Goal: Book appointment/travel/reservation

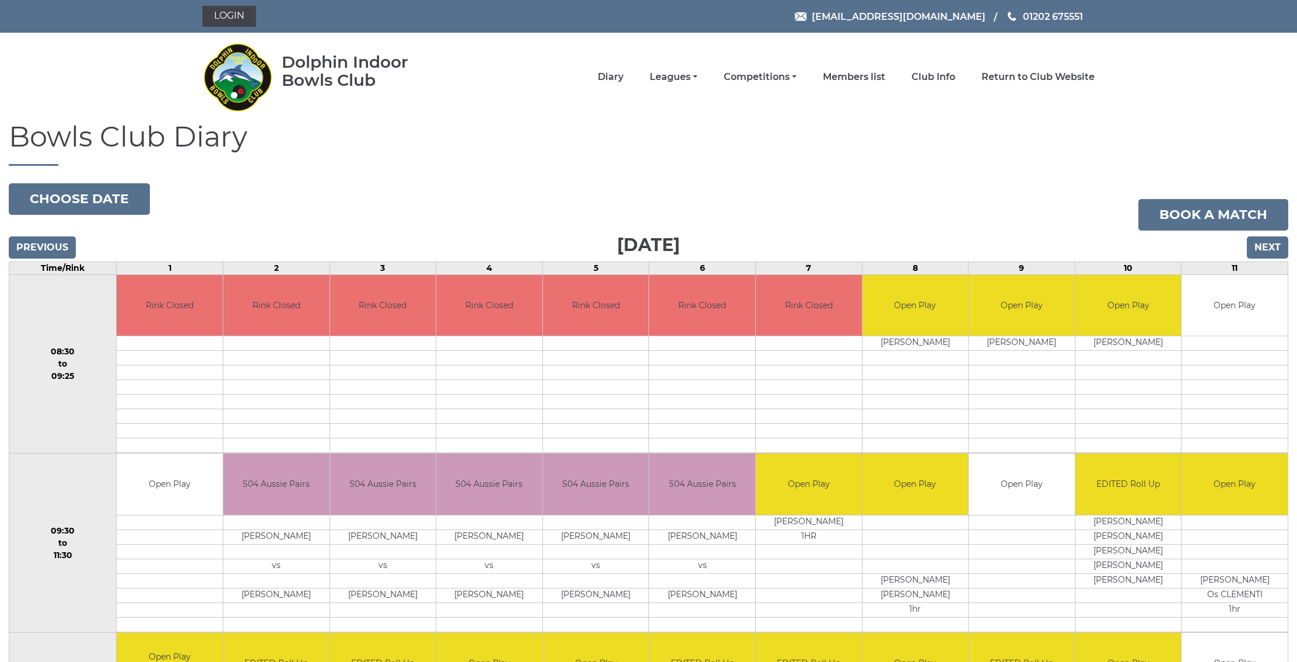
click at [1260, 240] on input "Next" at bounding box center [1267, 247] width 41 height 22
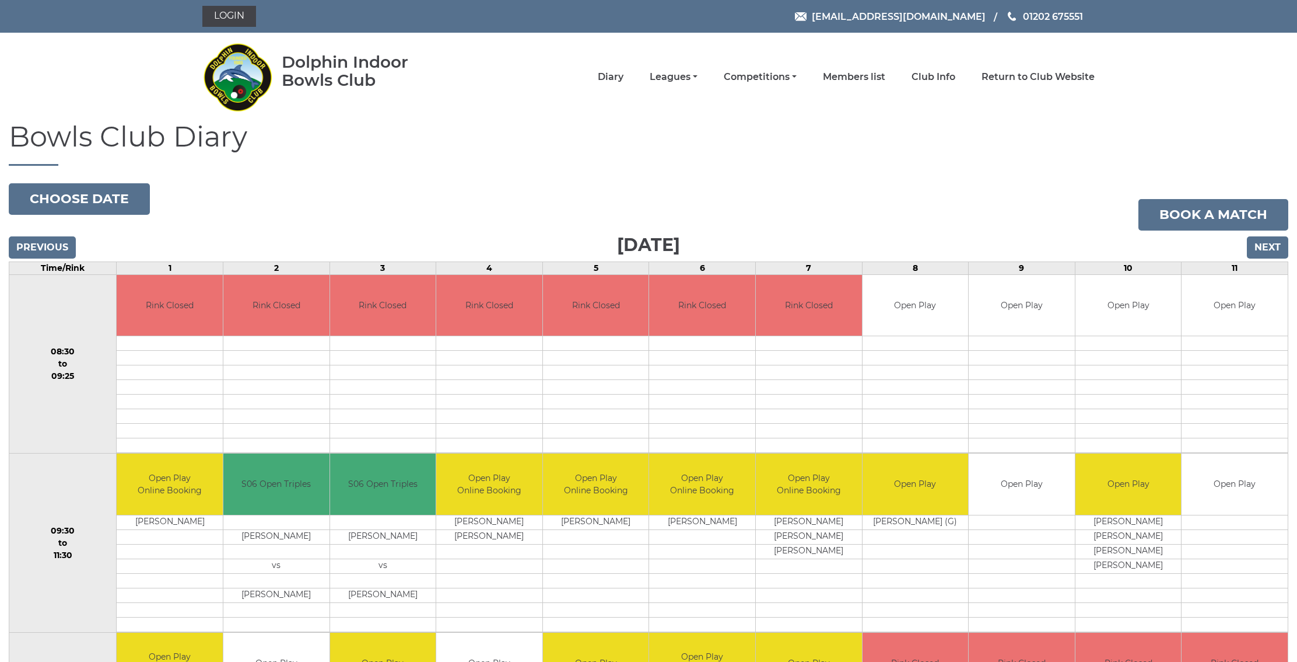
click at [1258, 243] on input "Next" at bounding box center [1267, 247] width 41 height 22
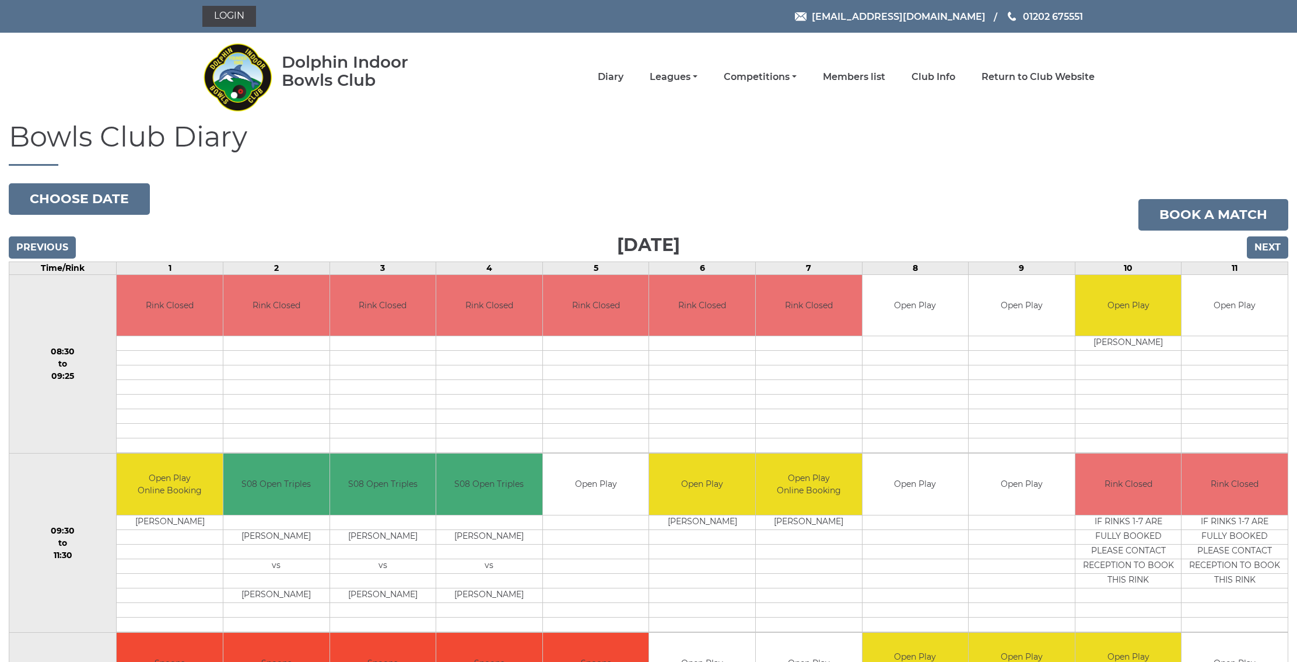
click at [1258, 243] on input "Next" at bounding box center [1267, 247] width 41 height 22
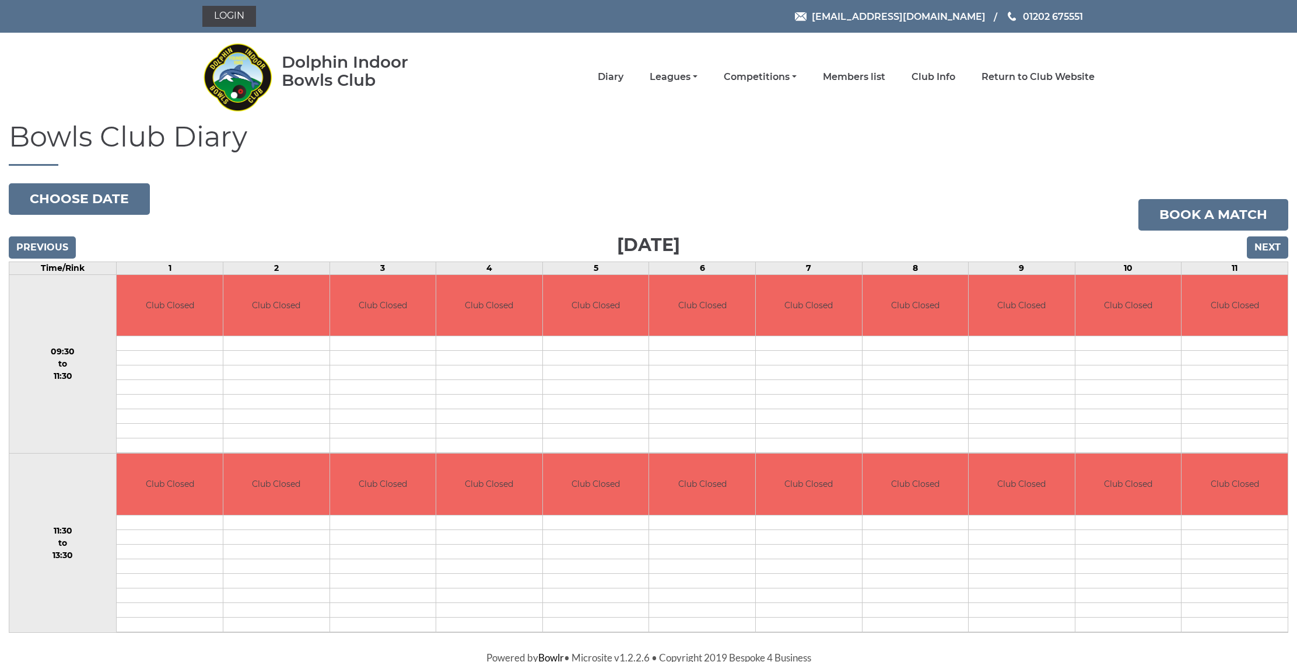
click at [1258, 243] on input "Next" at bounding box center [1267, 247] width 41 height 22
